Goal: Navigation & Orientation: Find specific page/section

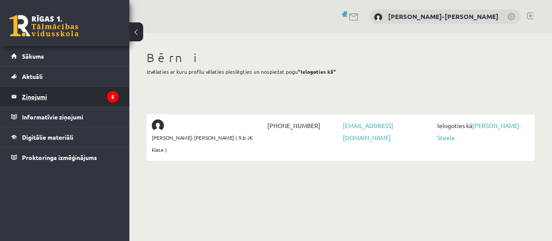
click at [43, 95] on legend "Ziņojumi 5" at bounding box center [70, 97] width 97 height 20
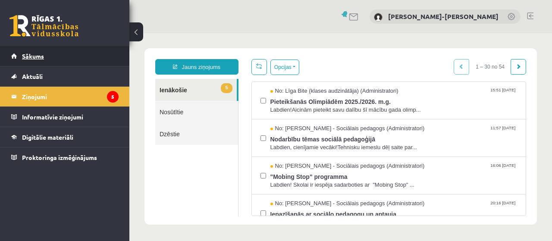
click at [34, 51] on link "Sākums" at bounding box center [64, 56] width 107 height 20
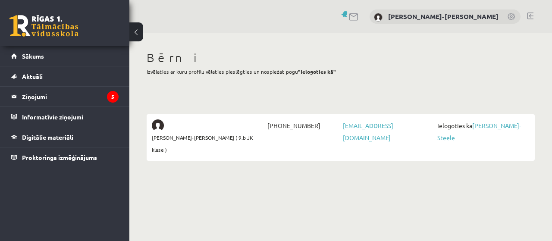
click at [531, 18] on link at bounding box center [530, 16] width 6 height 7
click at [488, 126] on link "[PERSON_NAME]-Steele" at bounding box center [480, 132] width 84 height 20
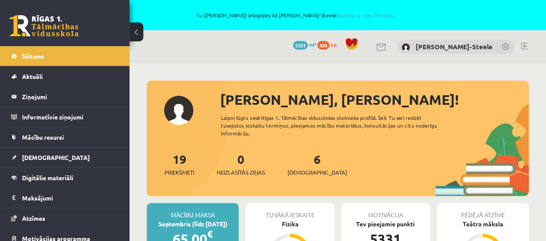
click at [525, 47] on link at bounding box center [524, 46] width 6 height 7
